Goal: Navigation & Orientation: Find specific page/section

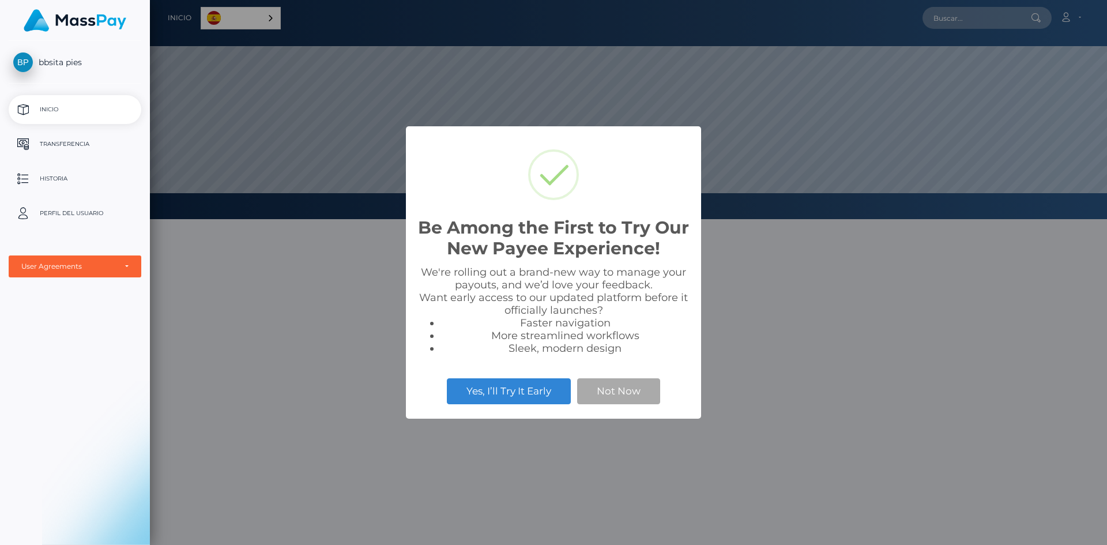
scroll to position [219, 957]
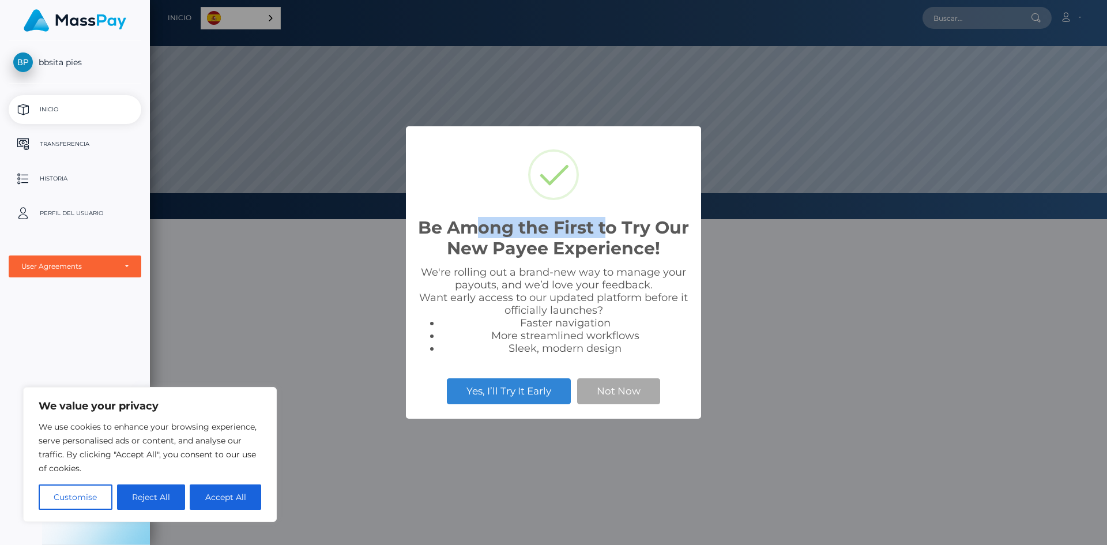
drag, startPoint x: 497, startPoint y: 225, endPoint x: 583, endPoint y: 245, distance: 88.3
click at [618, 224] on h2 "Be Among the First to Try Our New Payee Experience!" at bounding box center [554, 238] width 272 height 42
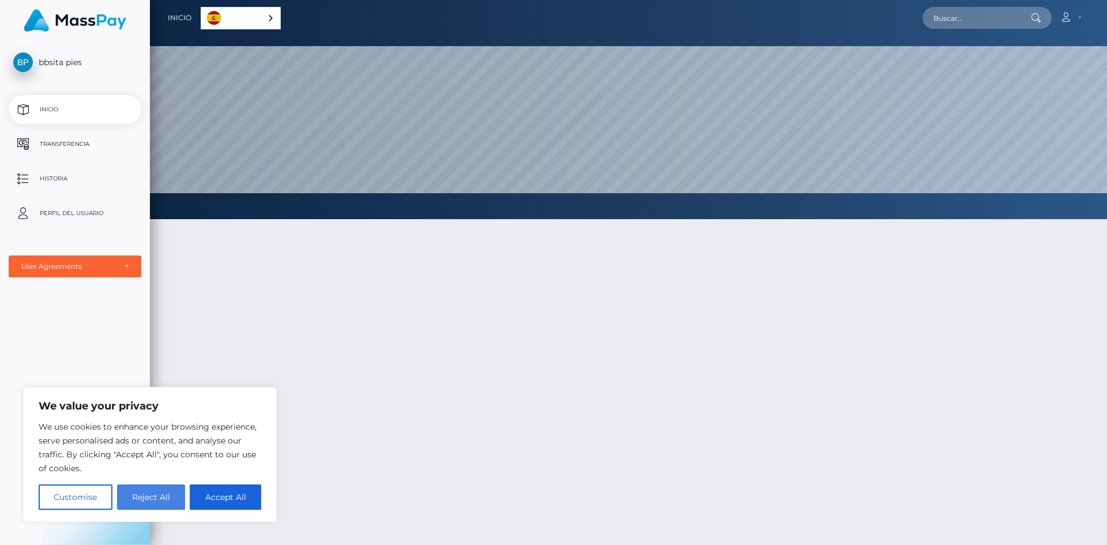
click at [162, 495] on button "Reject All" at bounding box center [151, 496] width 69 height 25
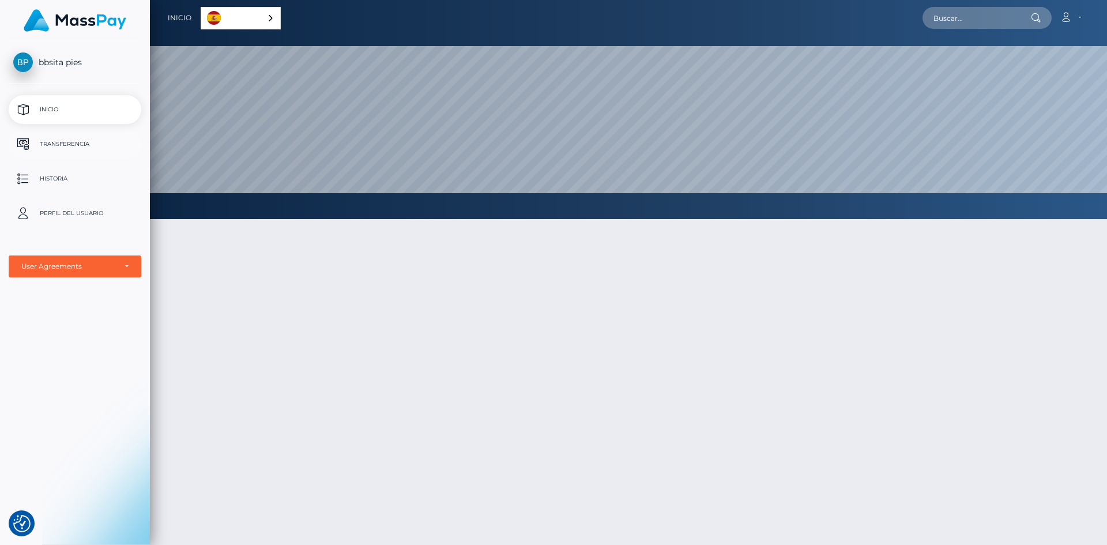
click at [58, 138] on p "Transferencia" at bounding box center [74, 144] width 123 height 17
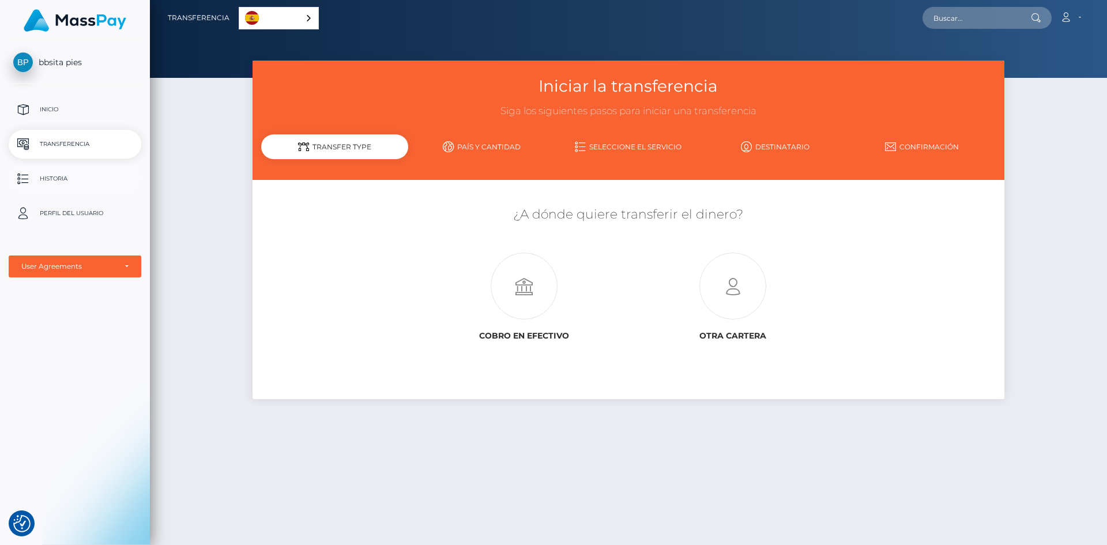
click at [58, 178] on p "Historia" at bounding box center [74, 178] width 123 height 17
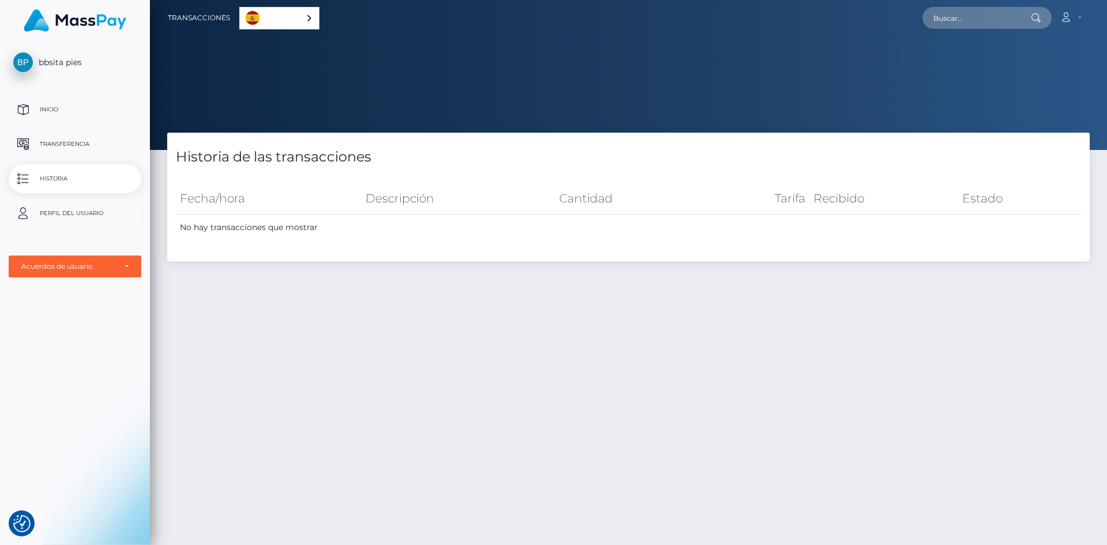
click at [37, 212] on p "Perfil del usuario" at bounding box center [74, 213] width 123 height 17
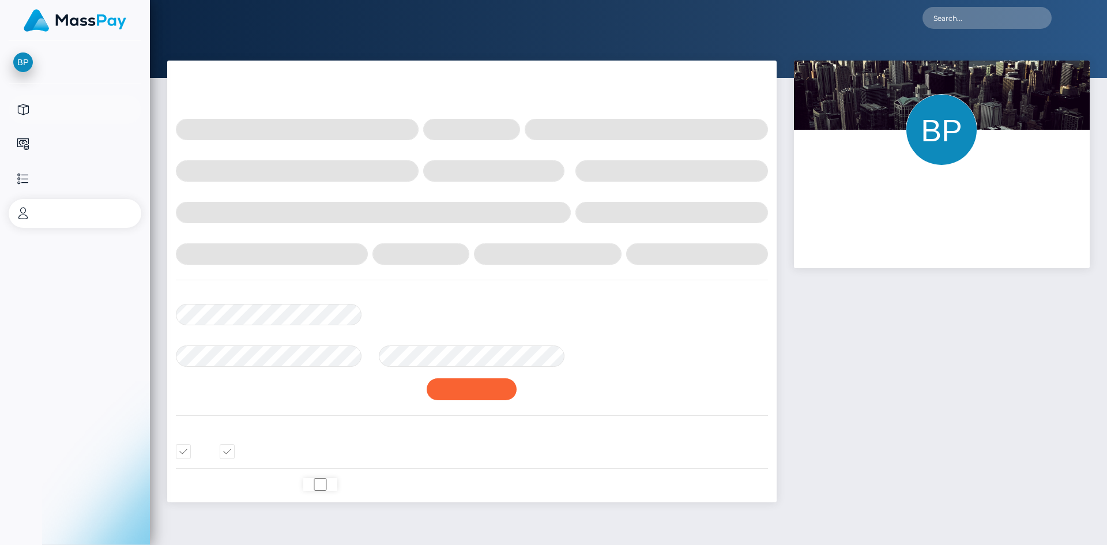
select select
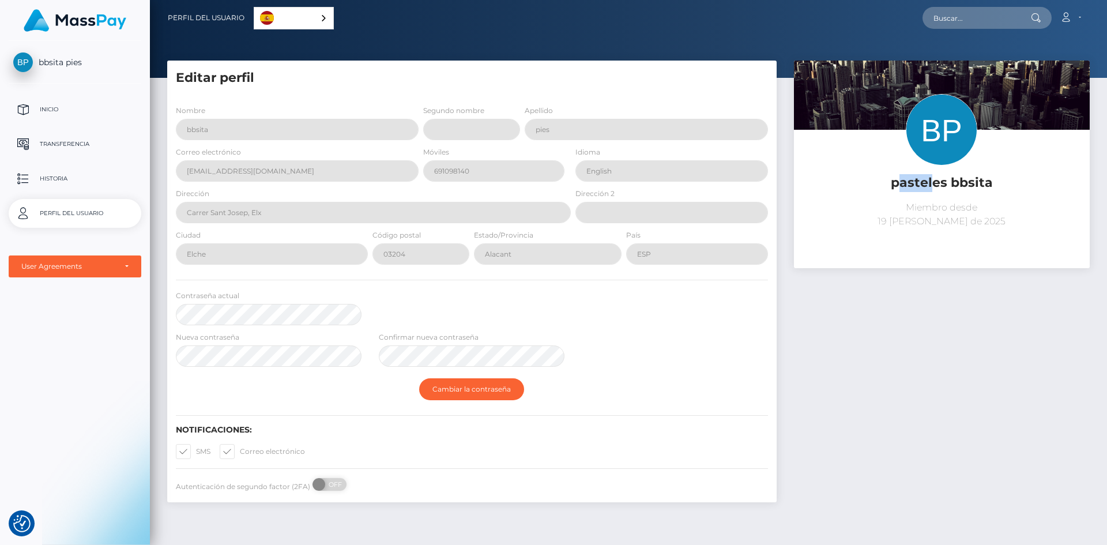
drag, startPoint x: 897, startPoint y: 182, endPoint x: 942, endPoint y: 184, distance: 45.0
click at [938, 184] on h5 "pasteles bbsita" at bounding box center [942, 183] width 279 height 18
drag, startPoint x: 958, startPoint y: 182, endPoint x: 991, endPoint y: 183, distance: 33.5
click at [984, 183] on h5 "pasteles bbsita" at bounding box center [942, 183] width 279 height 18
click at [1012, 183] on h5 "pasteles bbsita" at bounding box center [942, 183] width 279 height 18
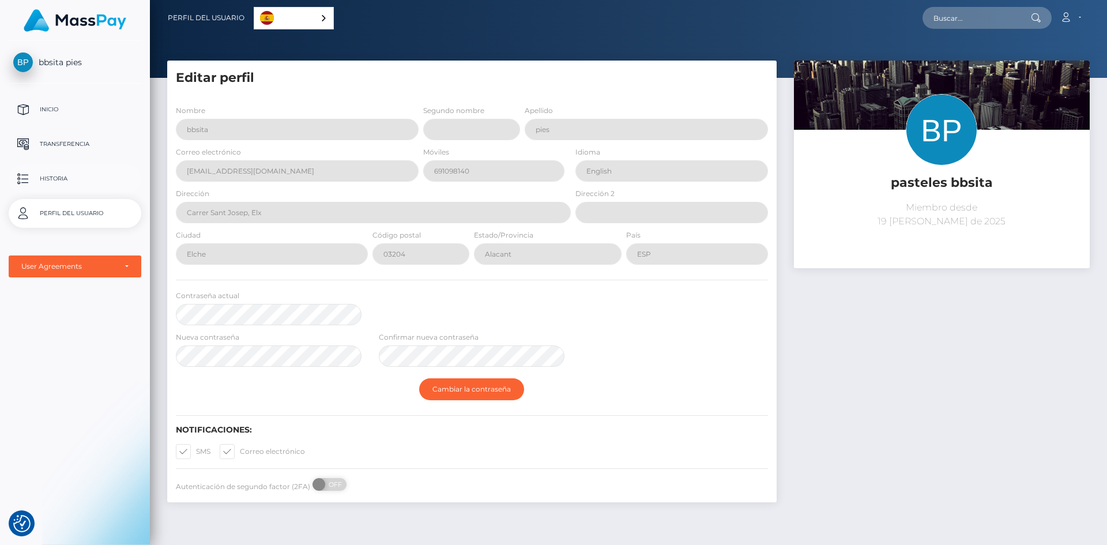
click at [47, 175] on p "Historia" at bounding box center [74, 178] width 123 height 17
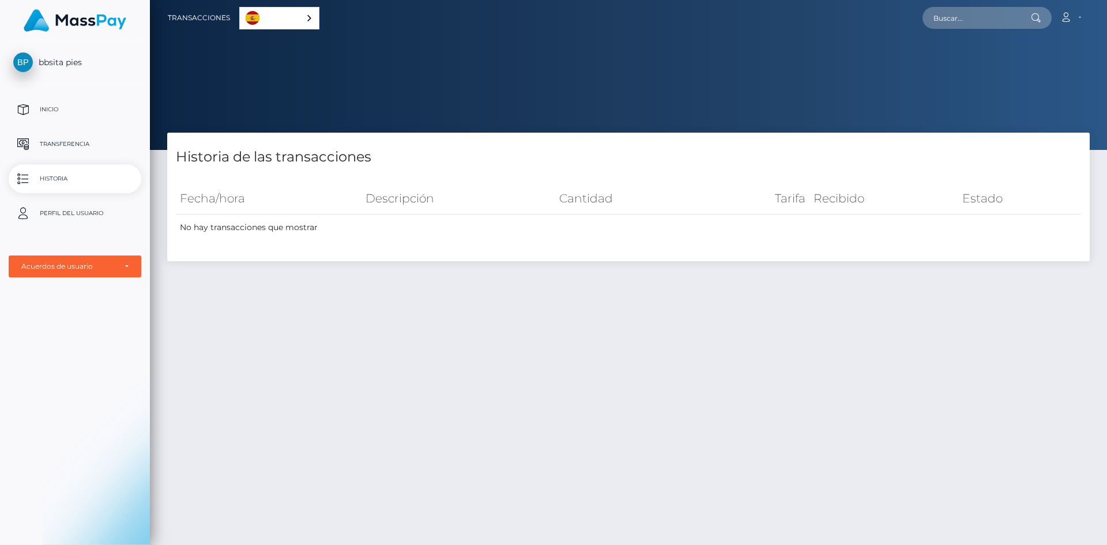
click at [58, 141] on p "Transferencia" at bounding box center [74, 144] width 123 height 17
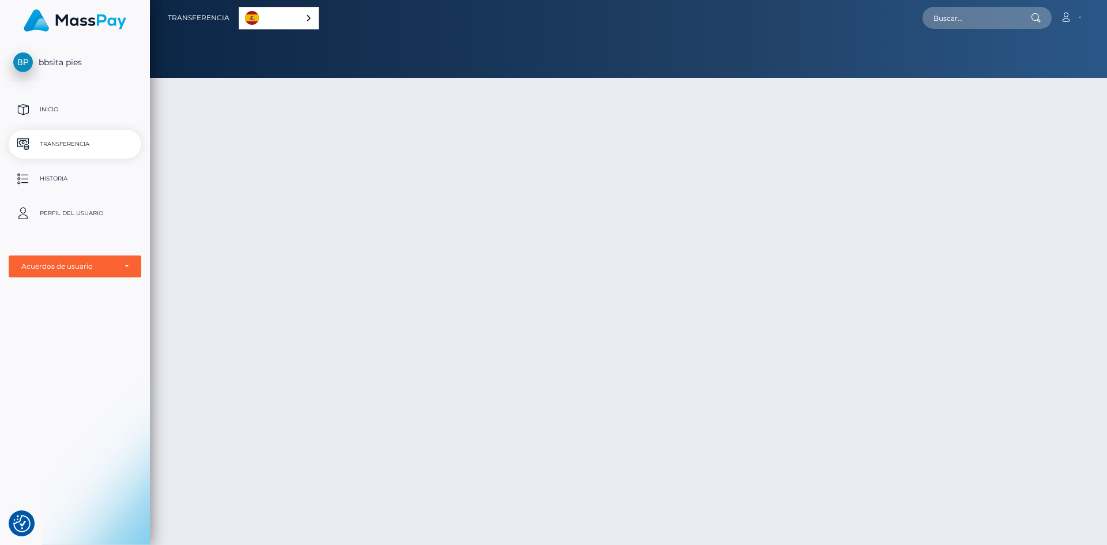
click at [56, 107] on p "Inicio" at bounding box center [74, 109] width 123 height 17
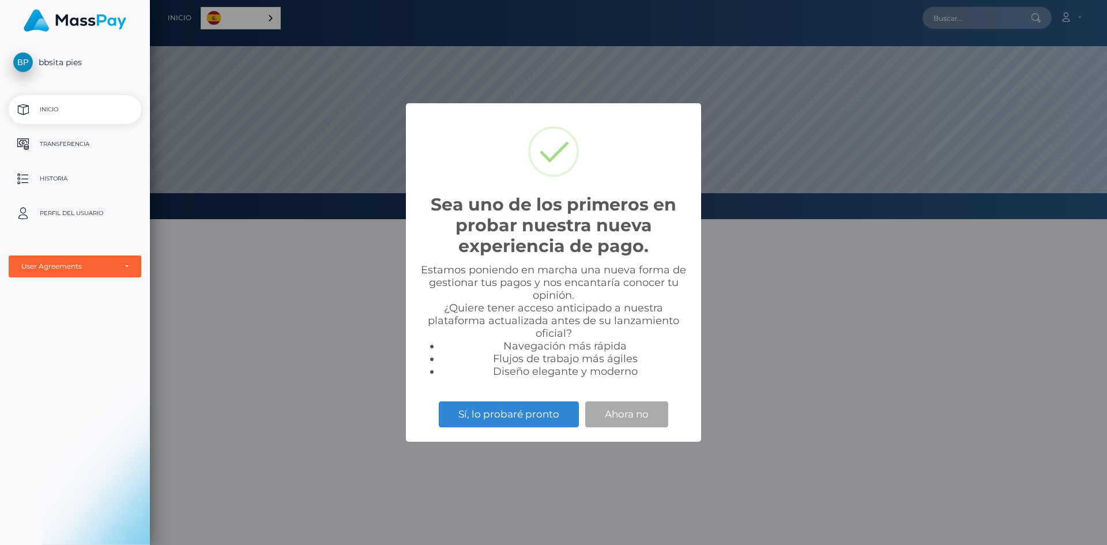
scroll to position [219, 957]
click at [629, 412] on button "Ahora no" at bounding box center [626, 413] width 83 height 25
